Goal: Information Seeking & Learning: Learn about a topic

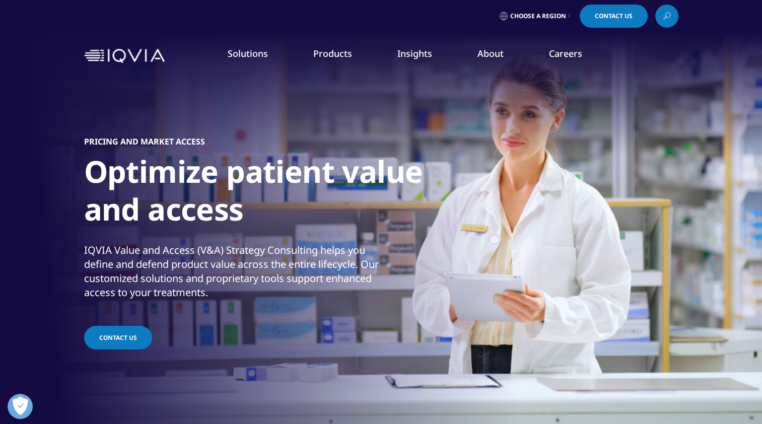
scroll to position [3, 0]
click at [286, 123] on link "Information Management" at bounding box center [295, 123] width 177 height 11
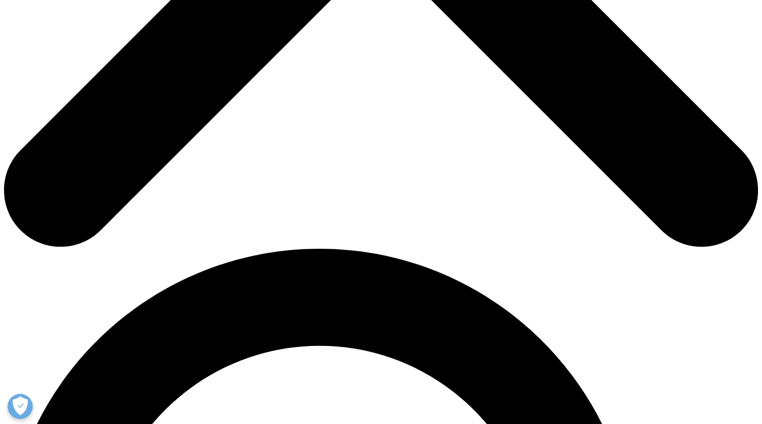
scroll to position [522, 0]
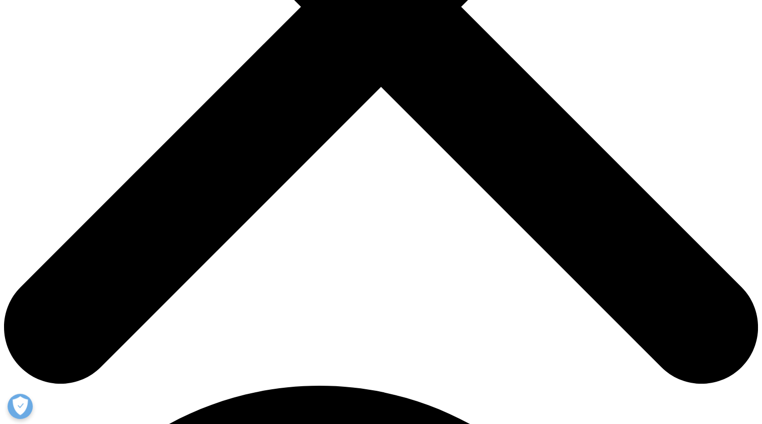
scroll to position [384, 0]
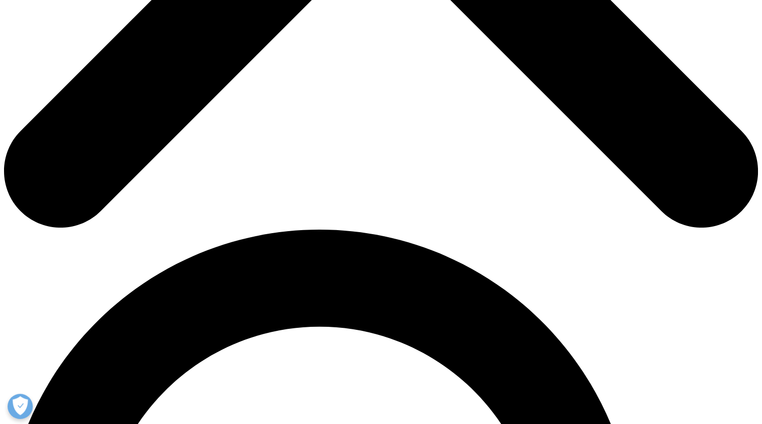
scroll to position [549, 0]
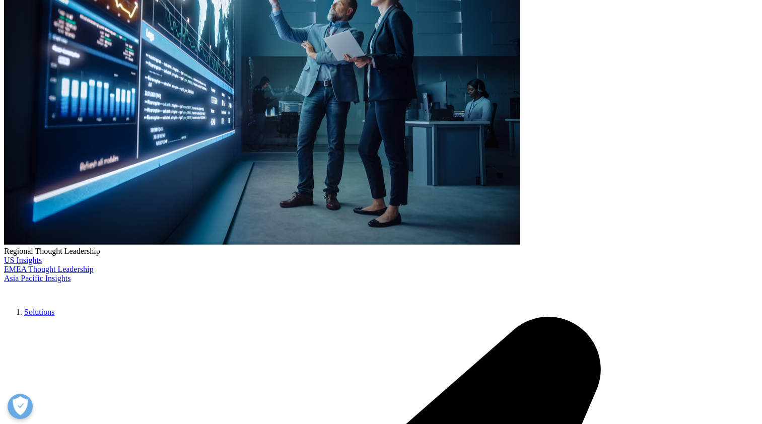
scroll to position [2450, 0]
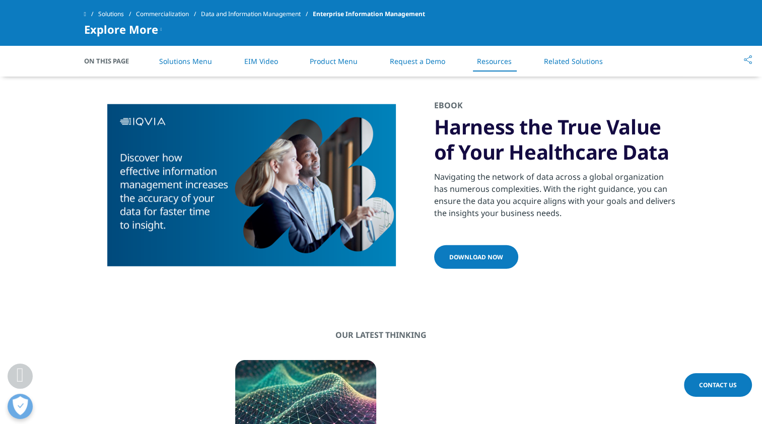
click at [478, 262] on span "DOWNLOAD NOW" at bounding box center [476, 257] width 54 height 9
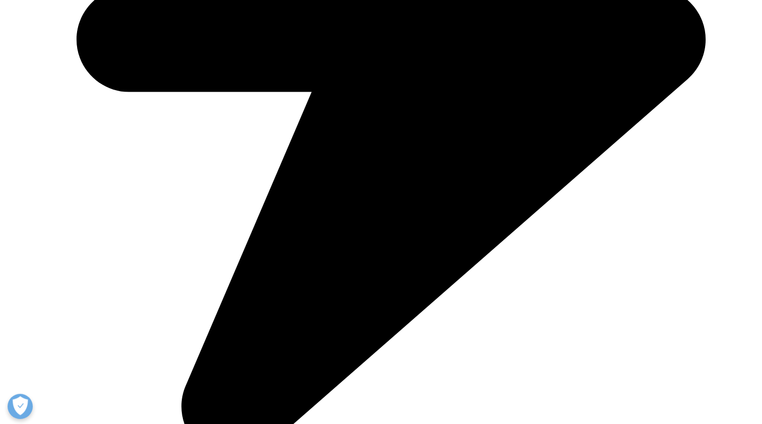
scroll to position [2854, 0]
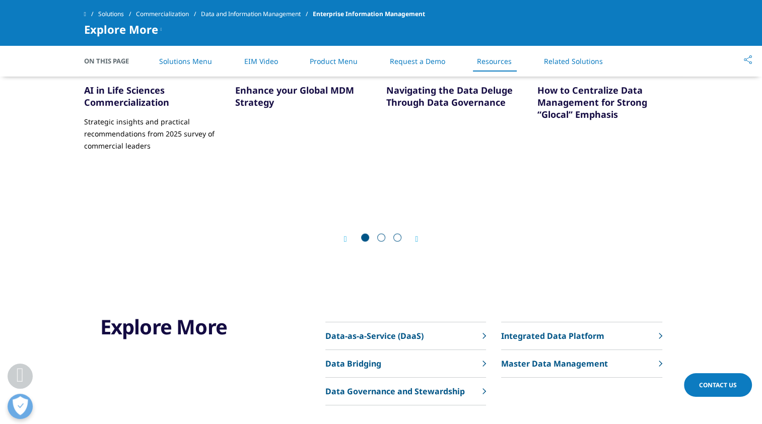
click at [145, 108] on link "AI in Life Sciences Commercialization" at bounding box center [126, 96] width 85 height 24
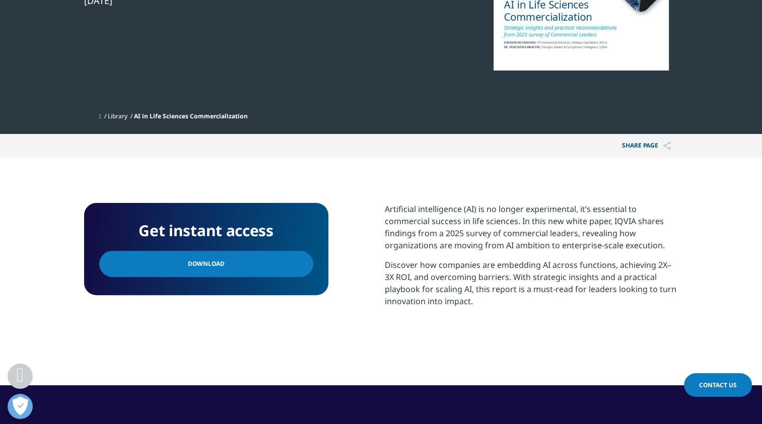
scroll to position [255, 0]
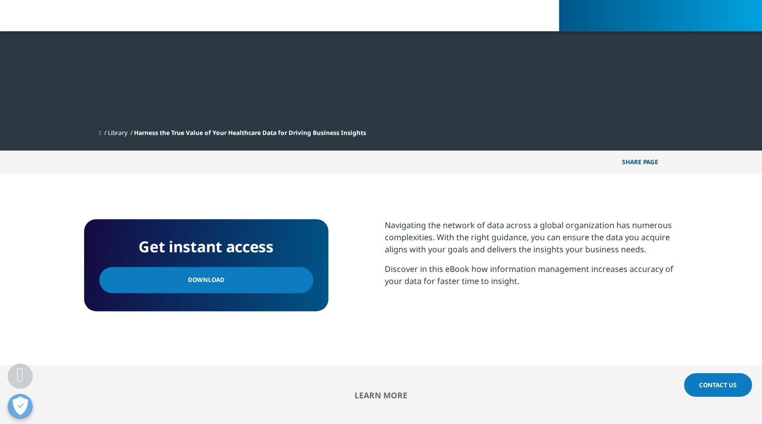
scroll to position [101, 595]
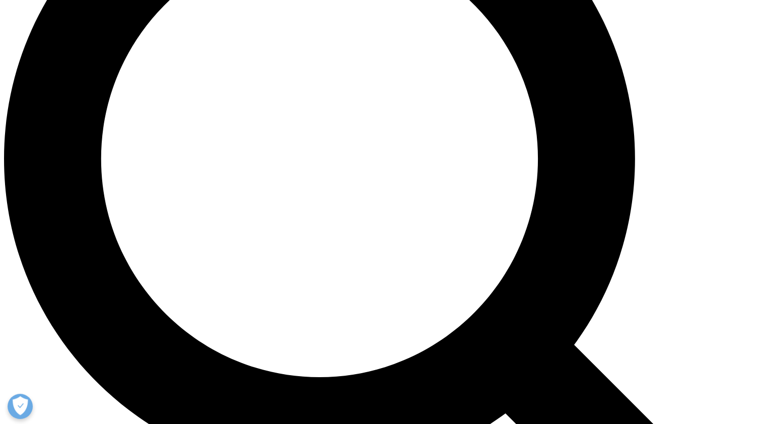
scroll to position [929, 0]
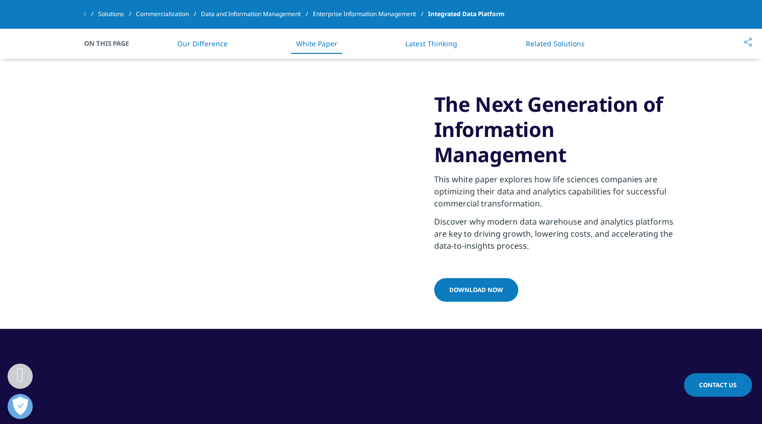
click at [484, 299] on link "DOWNLOAD NOW" at bounding box center [476, 290] width 84 height 24
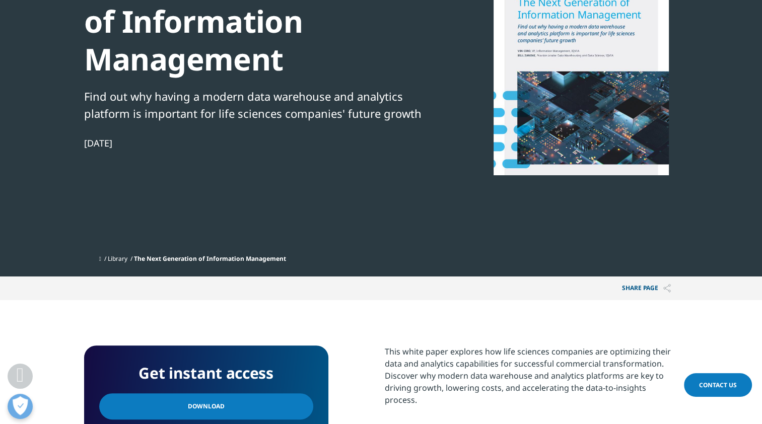
scroll to position [153, 0]
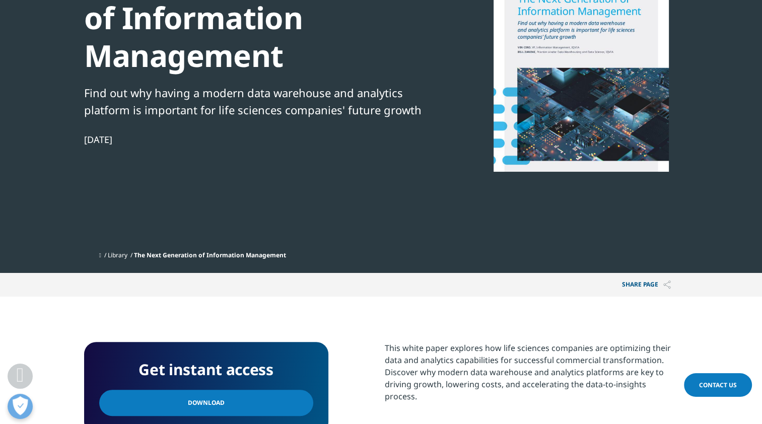
click at [228, 401] on link "Download" at bounding box center [206, 403] width 214 height 26
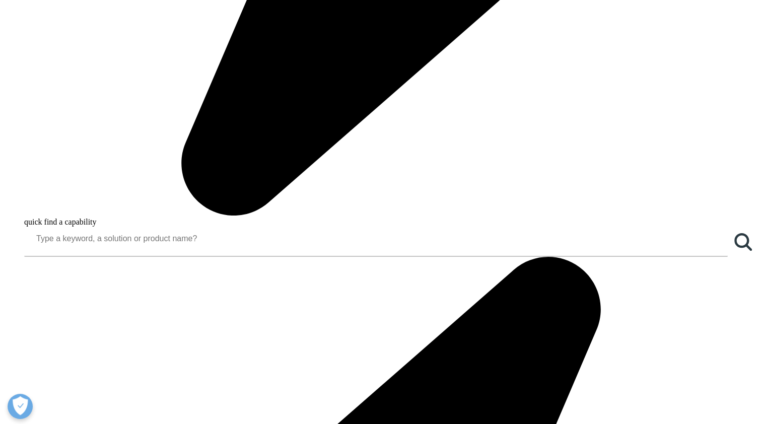
scroll to position [870, 0]
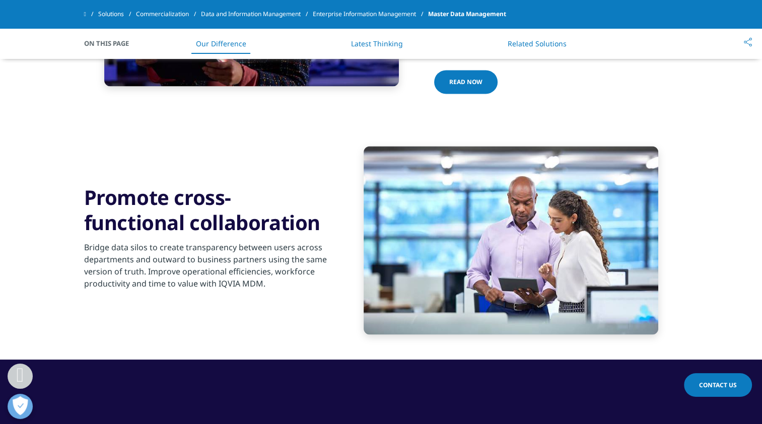
scroll to position [1426, 0]
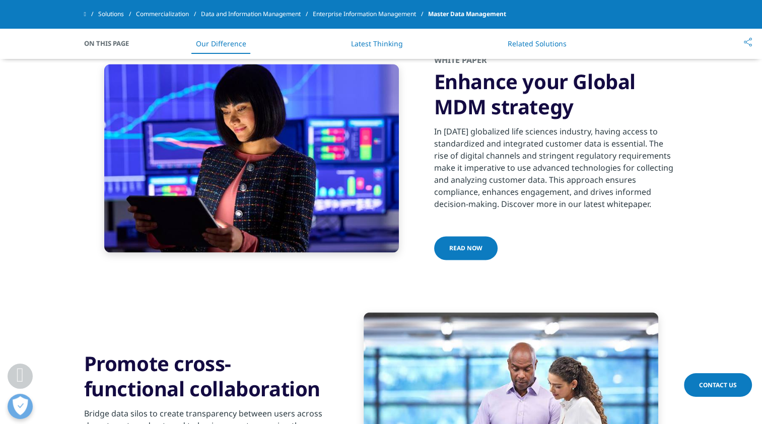
click at [477, 247] on link "Read Now" at bounding box center [465, 248] width 63 height 24
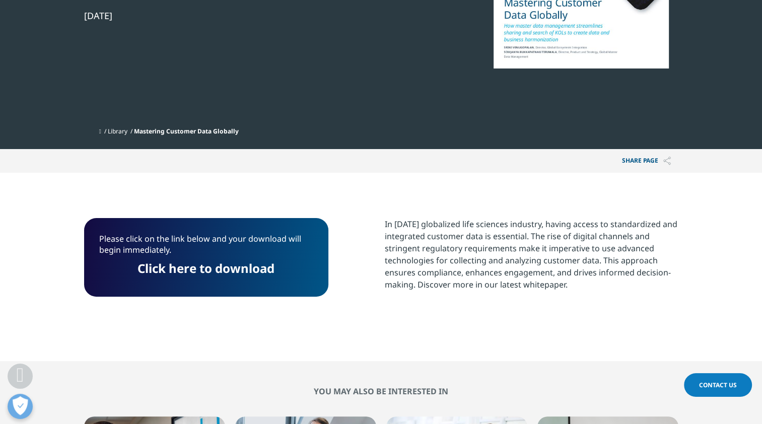
scroll to position [251, 0]
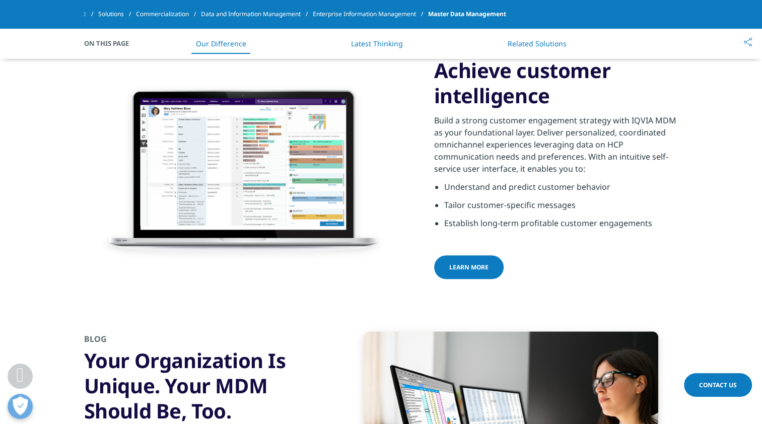
scroll to position [821, 0]
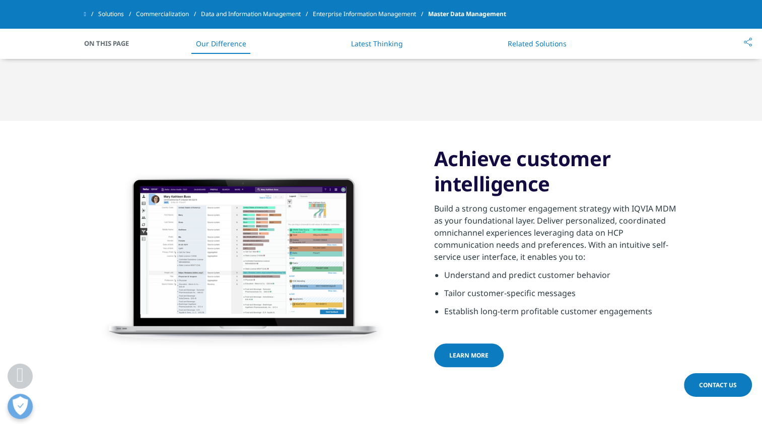
click at [466, 357] on span "Learn more" at bounding box center [468, 355] width 39 height 9
click at [498, 353] on link "Learn more" at bounding box center [469, 356] width 70 height 24
click at [317, 260] on img at bounding box center [251, 258] width 295 height 188
click at [472, 168] on h3 "Achieve customer intelligence" at bounding box center [556, 171] width 244 height 50
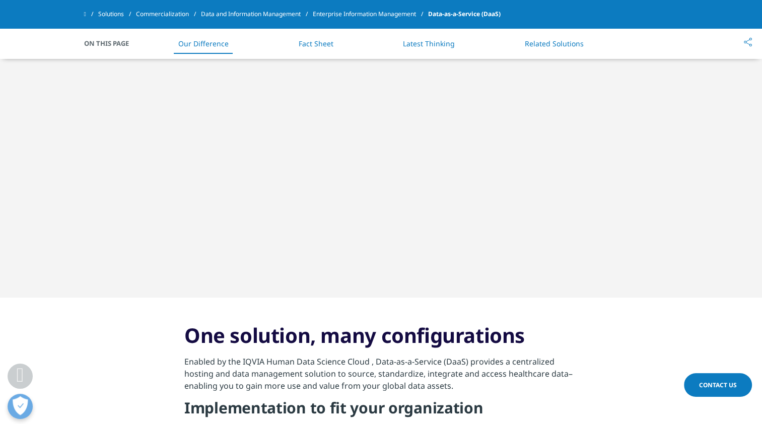
scroll to position [351, 0]
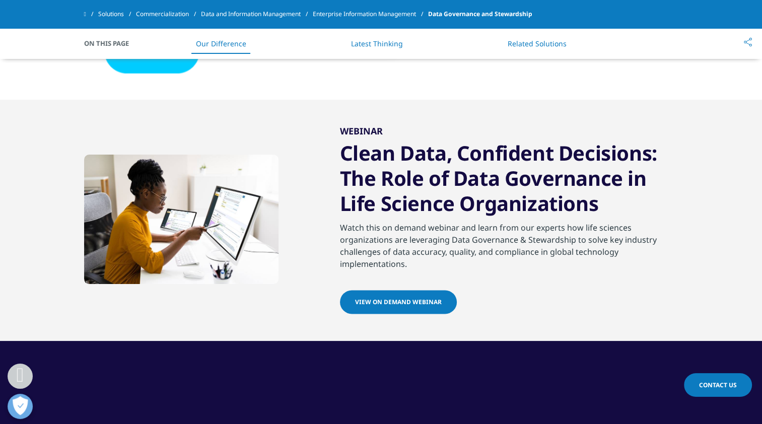
scroll to position [1506, 0]
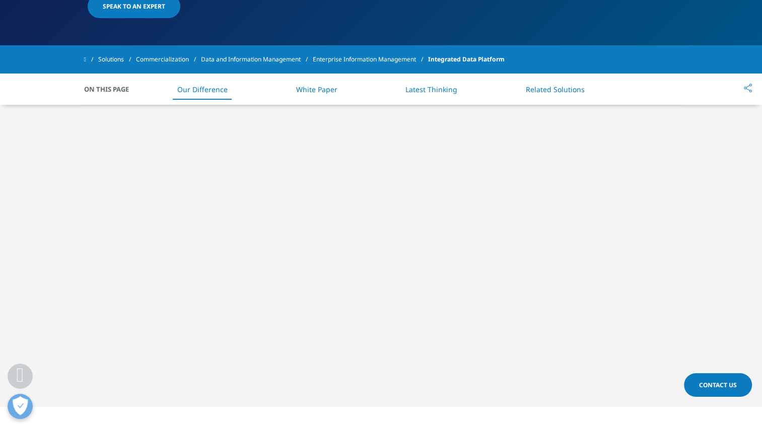
scroll to position [340, 0]
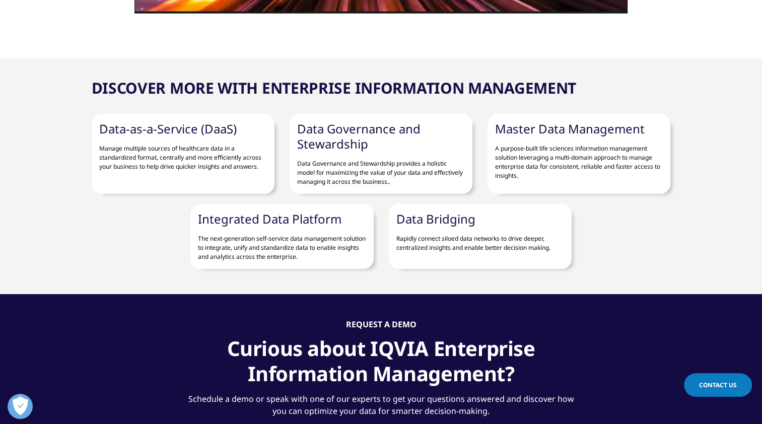
scroll to position [1434, 0]
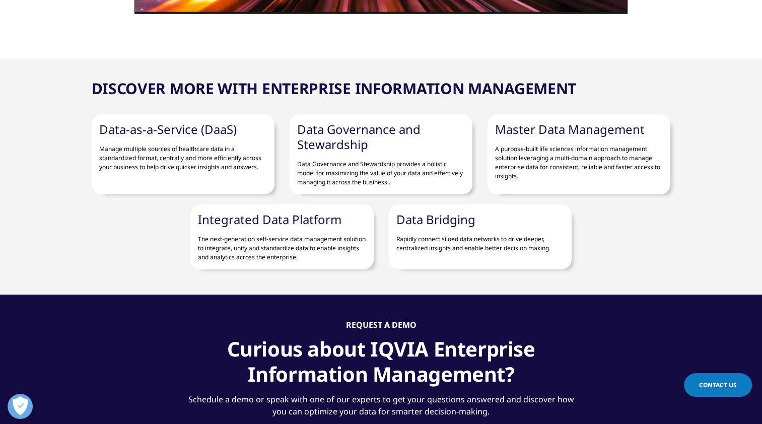
click at [438, 219] on link "Data Bridging" at bounding box center [436, 219] width 79 height 17
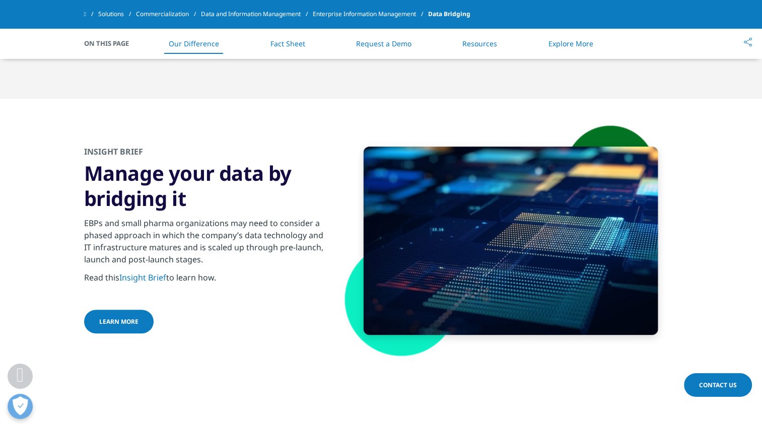
scroll to position [560, 0]
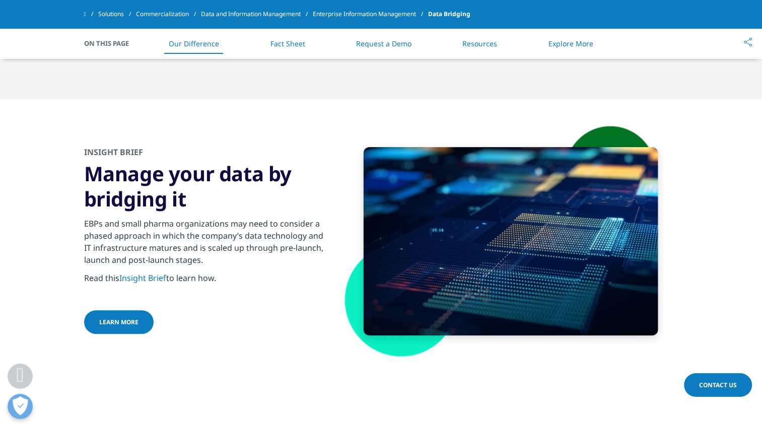
click at [144, 275] on link "Insight Brief" at bounding box center [142, 278] width 47 height 11
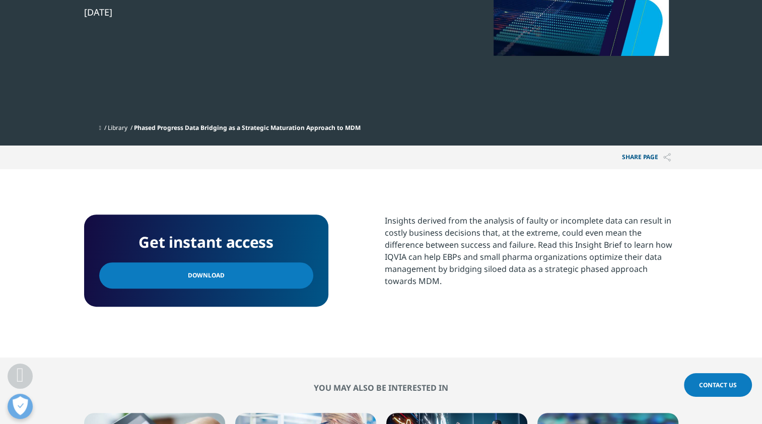
scroll to position [268, 0]
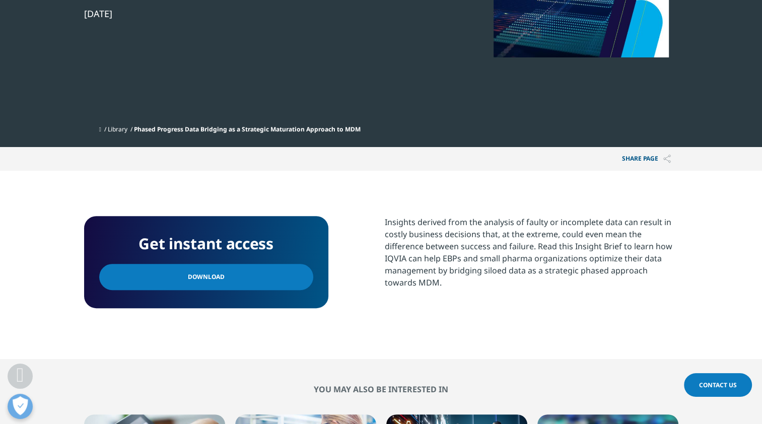
click at [175, 273] on link "Download" at bounding box center [206, 277] width 214 height 26
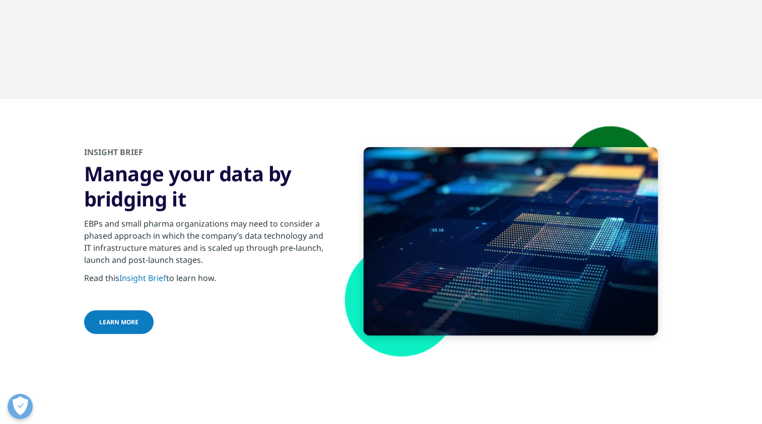
scroll to position [560, 0]
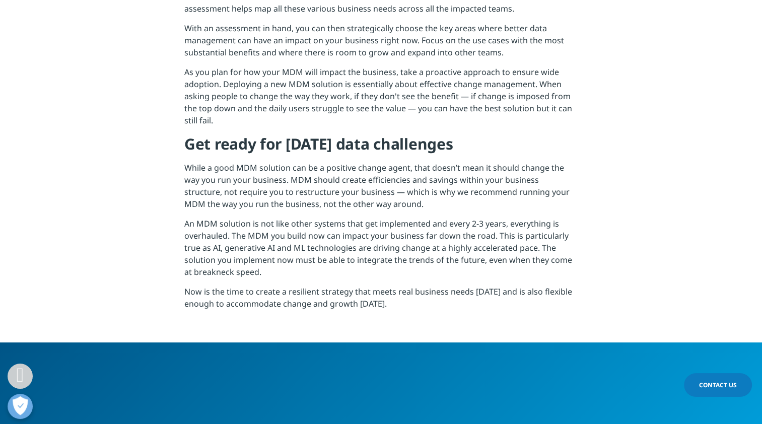
scroll to position [975, 0]
